Goal: Transaction & Acquisition: Purchase product/service

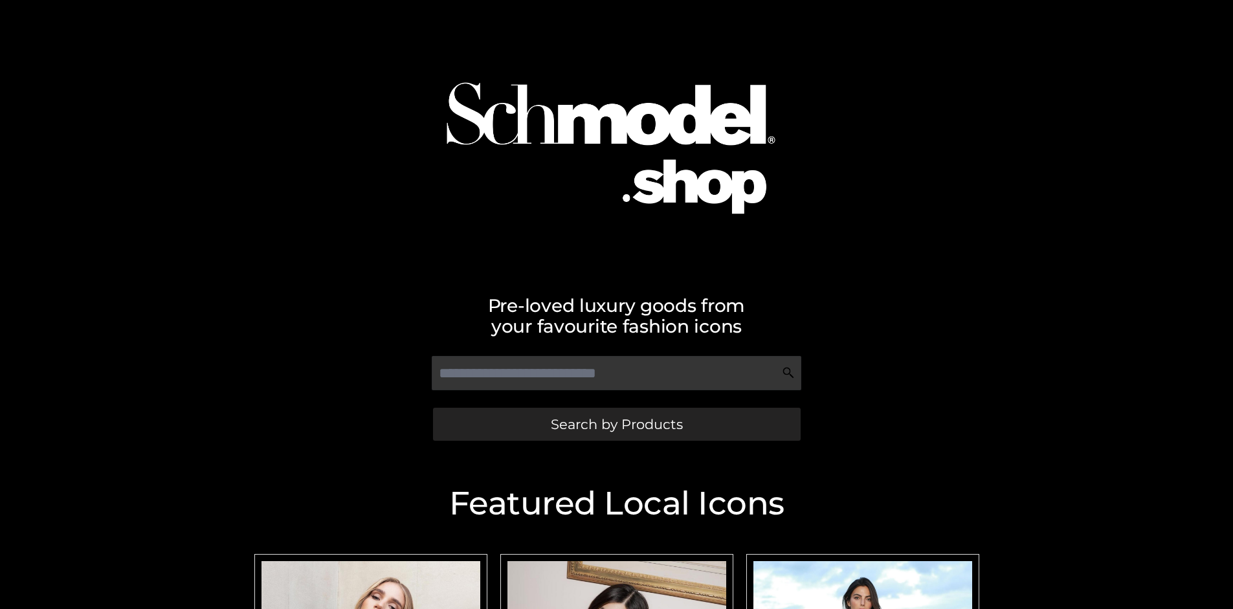
click at [616, 424] on span "Search by Products" at bounding box center [617, 425] width 132 height 14
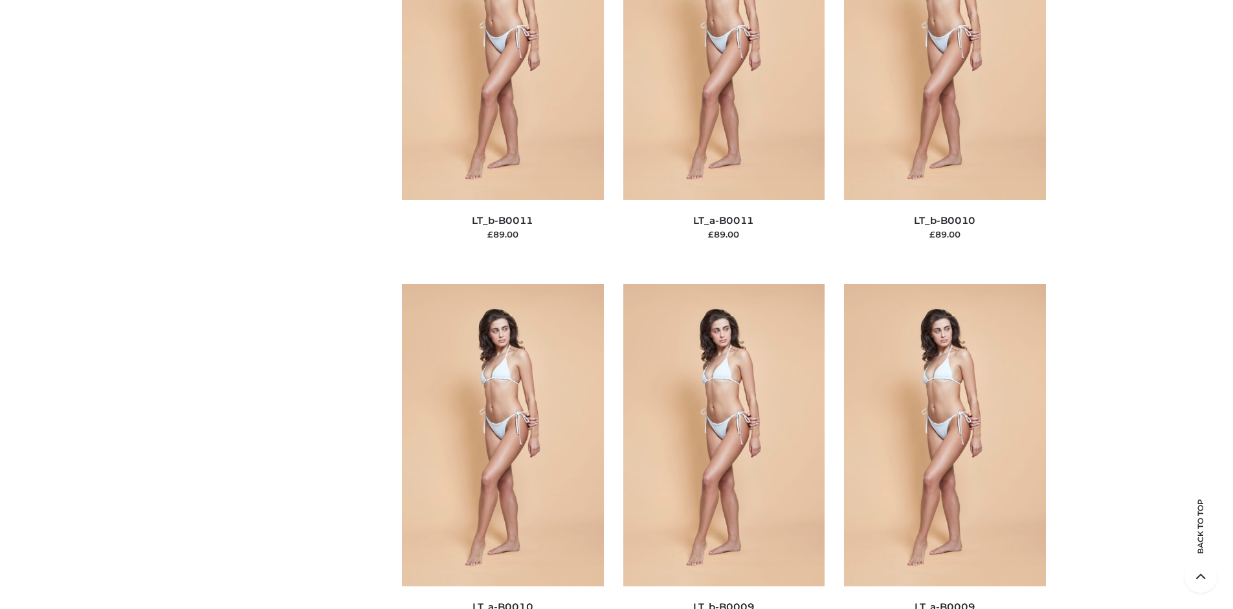
scroll to position [168, 0]
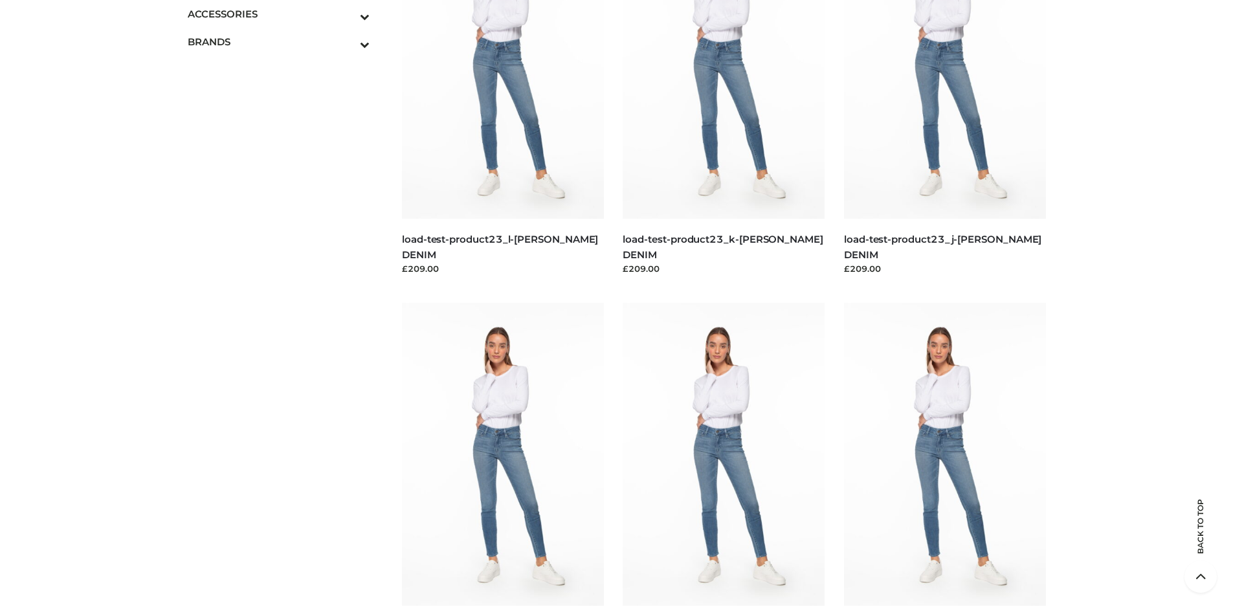
click at [347, 14] on icon "Toggle Submenu" at bounding box center [297, 16] width 145 height 15
click at [285, 41] on span "BAGS" at bounding box center [286, 41] width 170 height 15
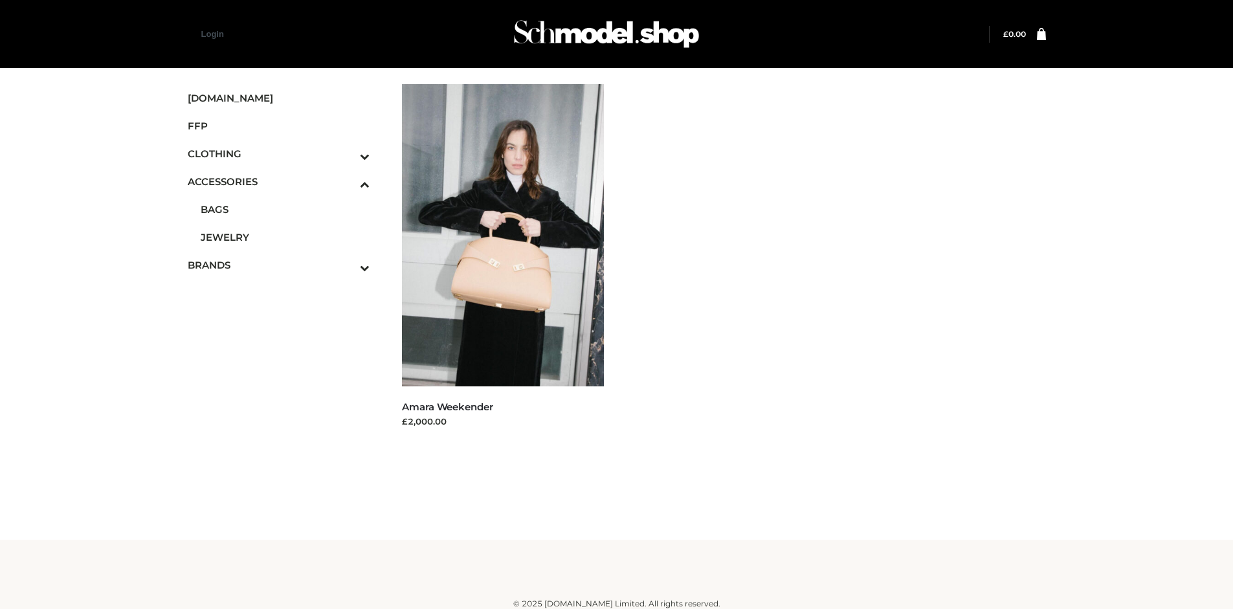
click at [347, 265] on icon "Toggle Submenu" at bounding box center [297, 267] width 145 height 15
click at [285, 262] on span "OPP SWIMWEAR" at bounding box center [286, 269] width 170 height 15
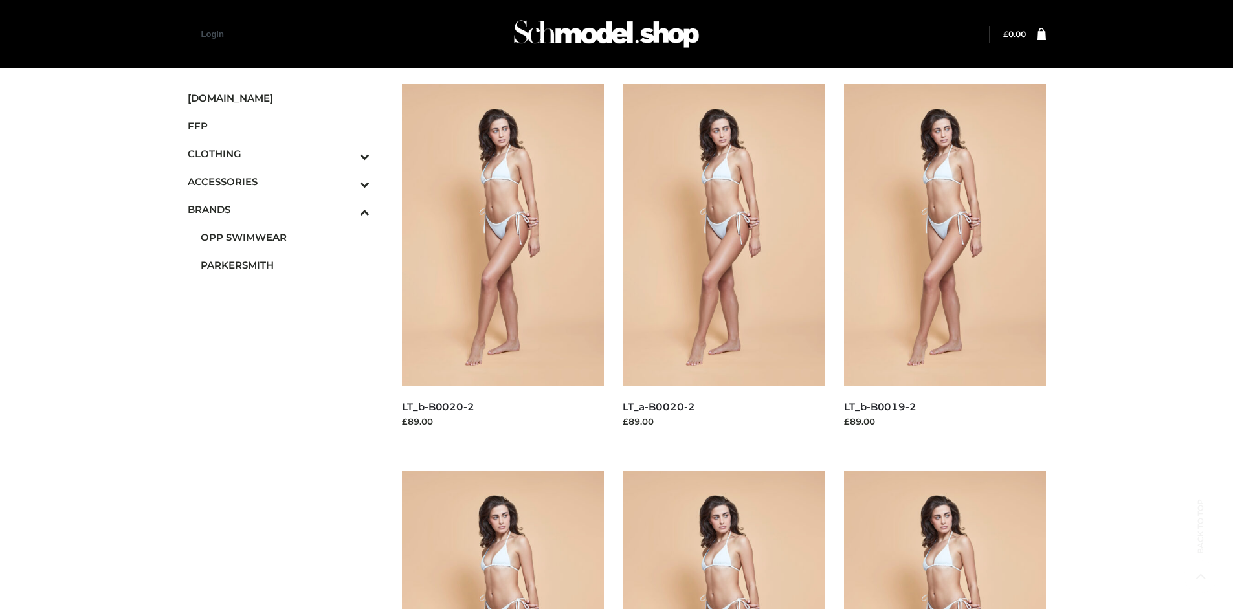
scroll to position [609, 0]
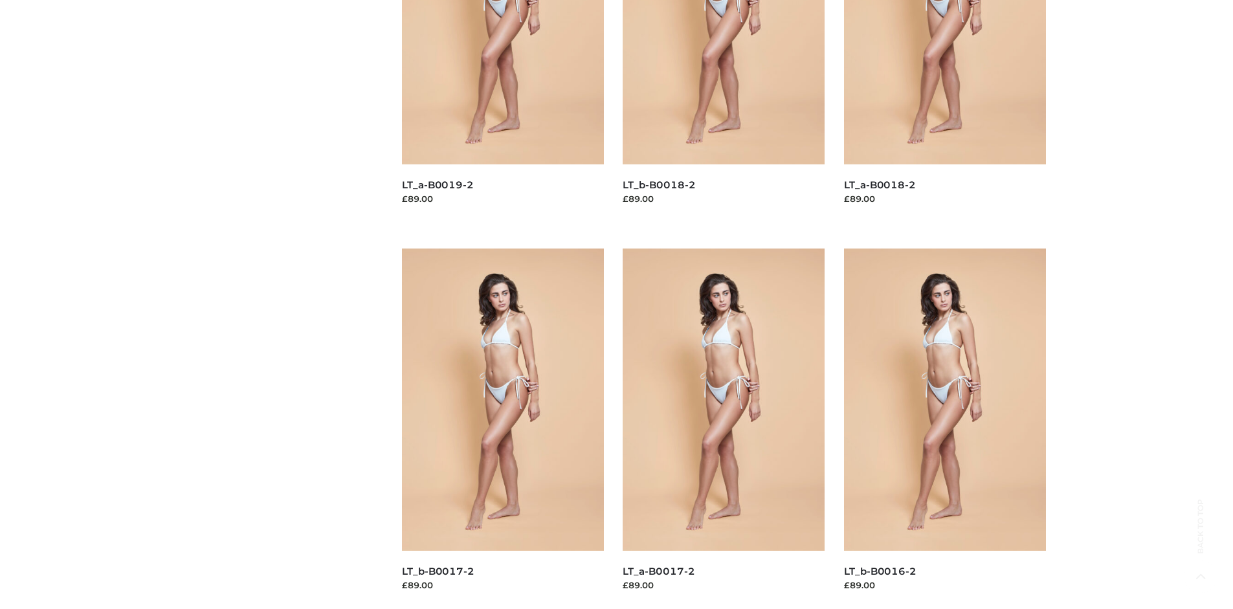
click at [724, 429] on img at bounding box center [724, 400] width 202 height 302
click at [945, 429] on img at bounding box center [945, 400] width 202 height 302
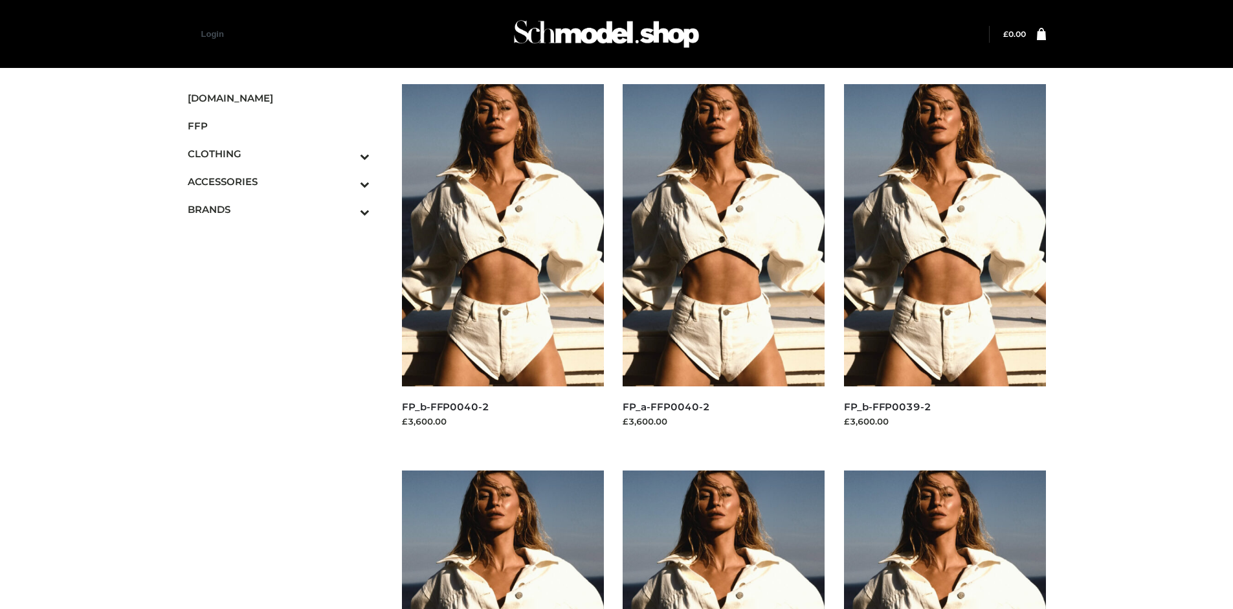
scroll to position [609, 0]
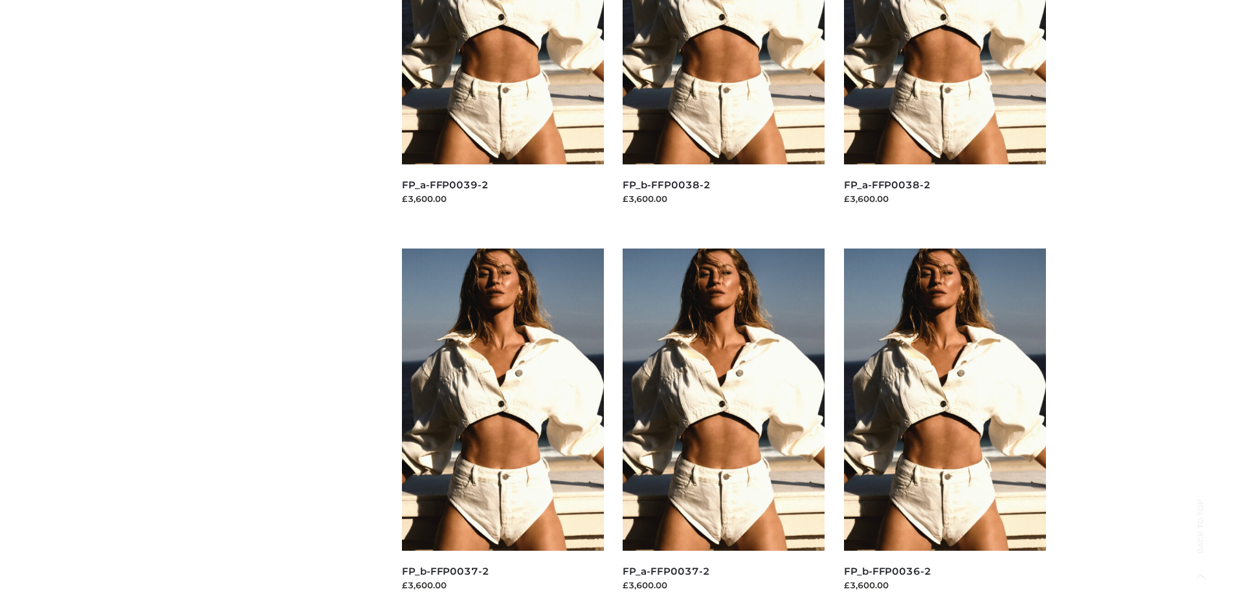
click at [724, 429] on img at bounding box center [724, 400] width 202 height 302
click at [945, 429] on img at bounding box center [945, 400] width 202 height 302
click at [502, 429] on img at bounding box center [503, 400] width 202 height 302
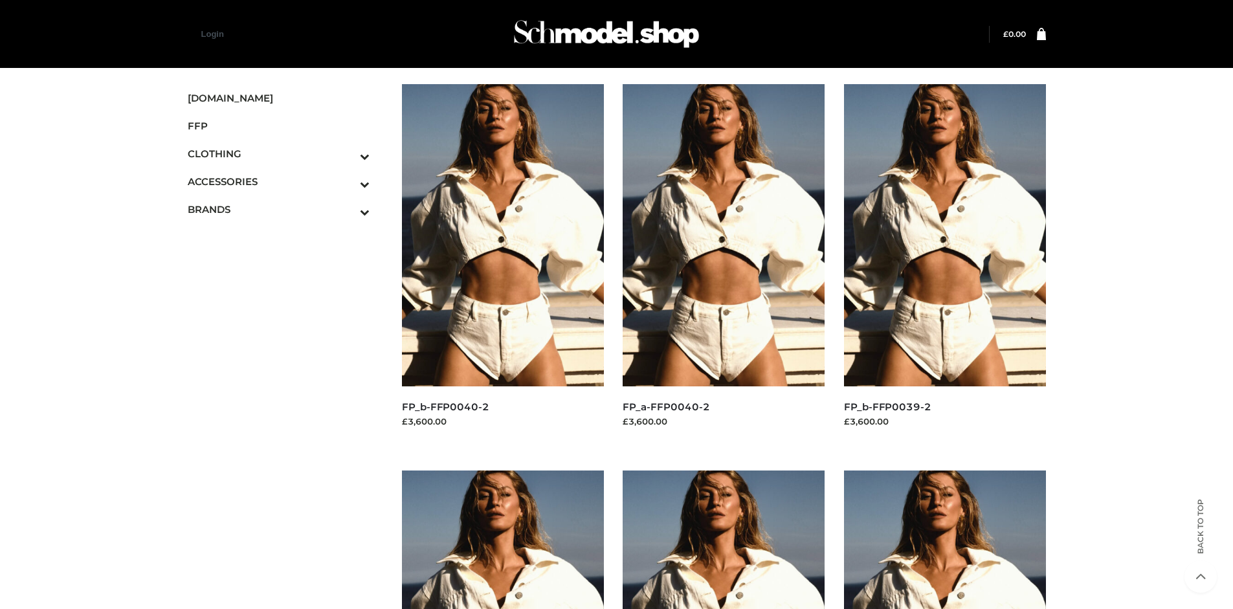
click at [502, 264] on img at bounding box center [503, 235] width 202 height 302
click at [347, 153] on icon "Toggle Submenu" at bounding box center [297, 156] width 145 height 15
click at [285, 237] on span "BOTTOMS" at bounding box center [286, 237] width 170 height 15
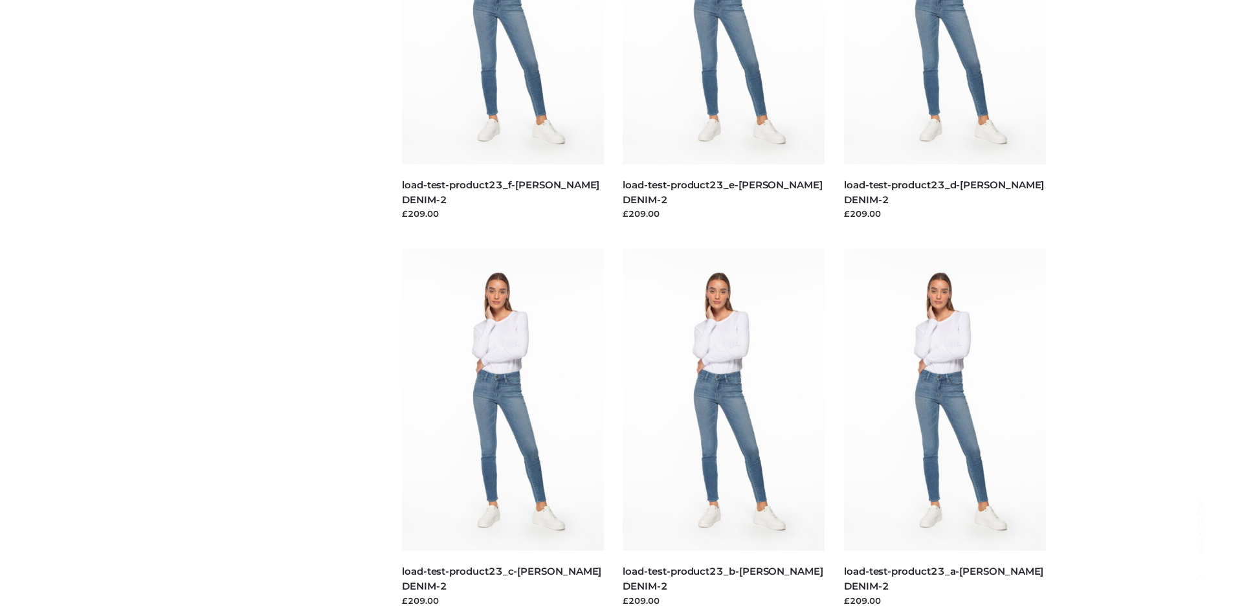
click at [724, 429] on img at bounding box center [724, 400] width 202 height 302
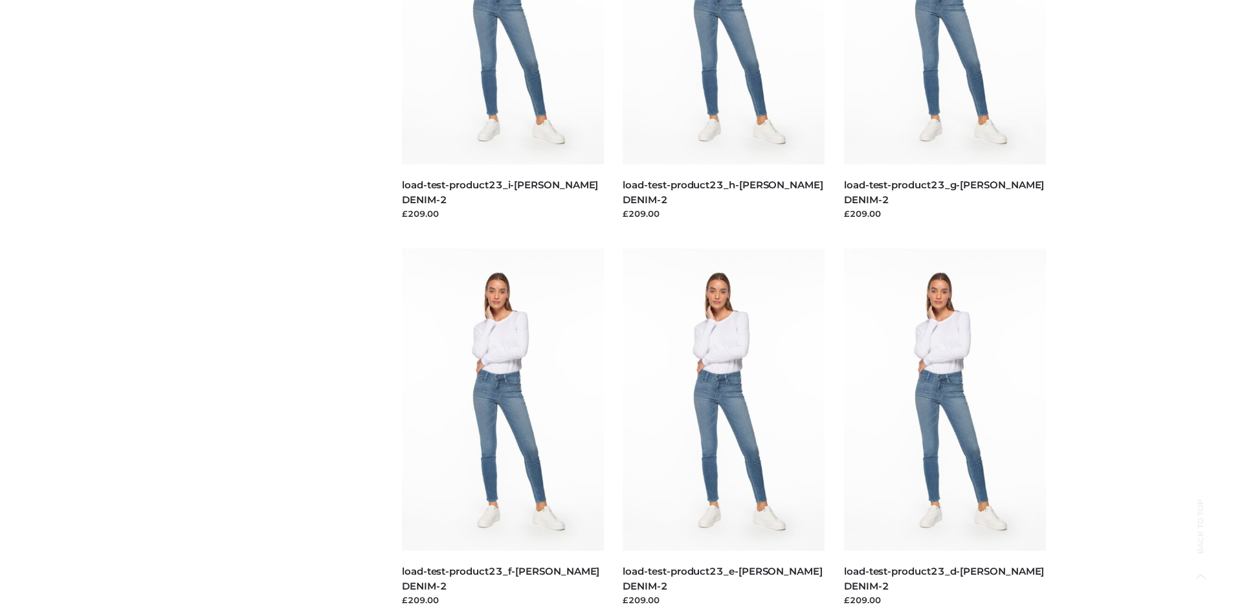
click at [724, 429] on img at bounding box center [724, 400] width 202 height 302
